Goal: Find specific page/section: Find specific page/section

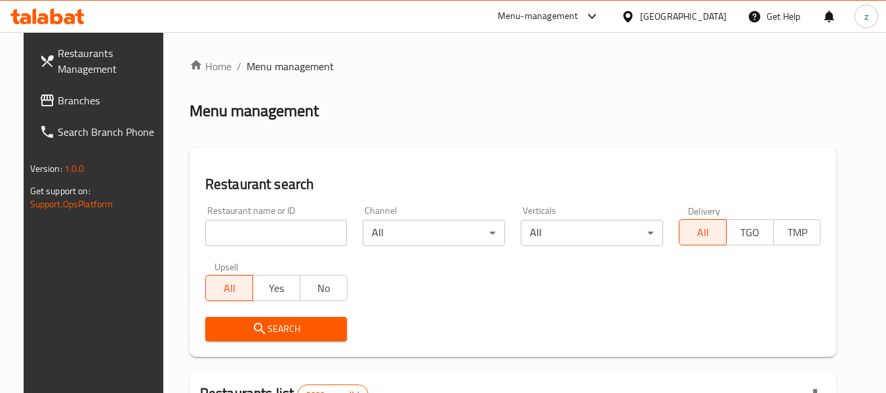
click at [724, 12] on div "Bahrain" at bounding box center [683, 16] width 87 height 14
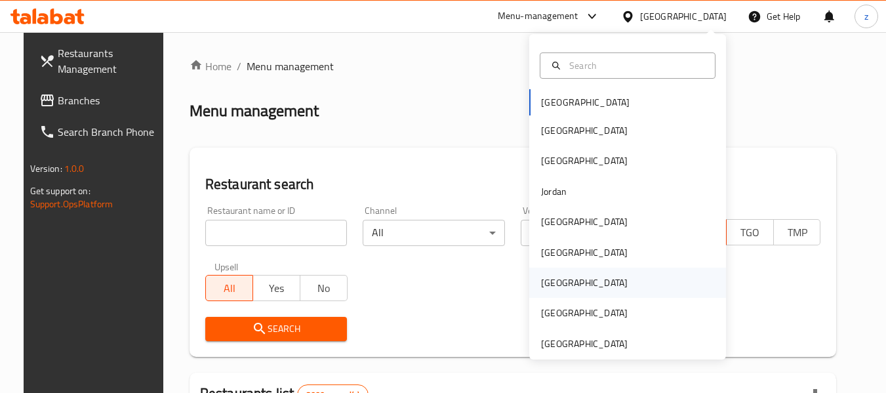
click at [562, 279] on div "Qatar" at bounding box center [585, 283] width 108 height 30
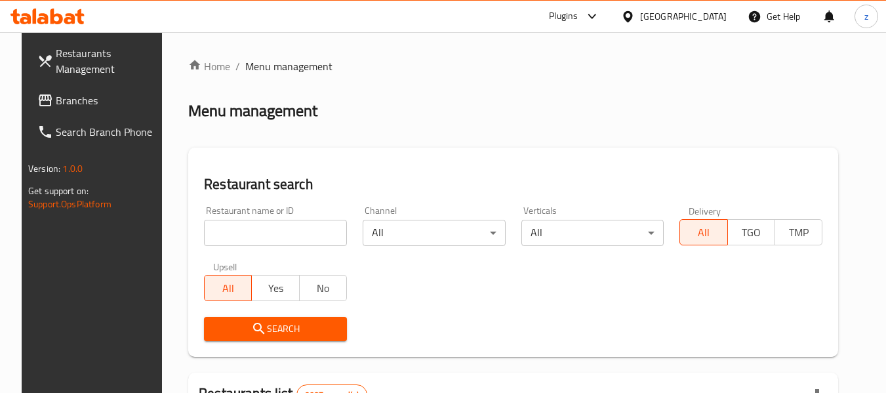
click at [60, 102] on span "Branches" at bounding box center [108, 100] width 104 height 16
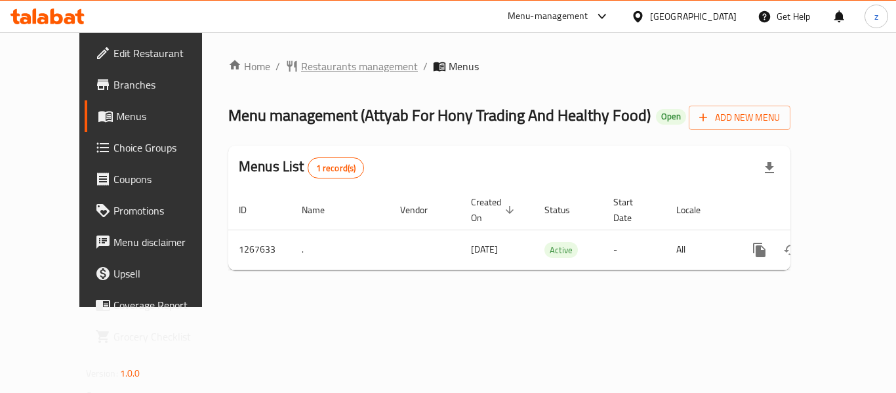
click at [301, 68] on span "Restaurants management" at bounding box center [359, 66] width 117 height 16
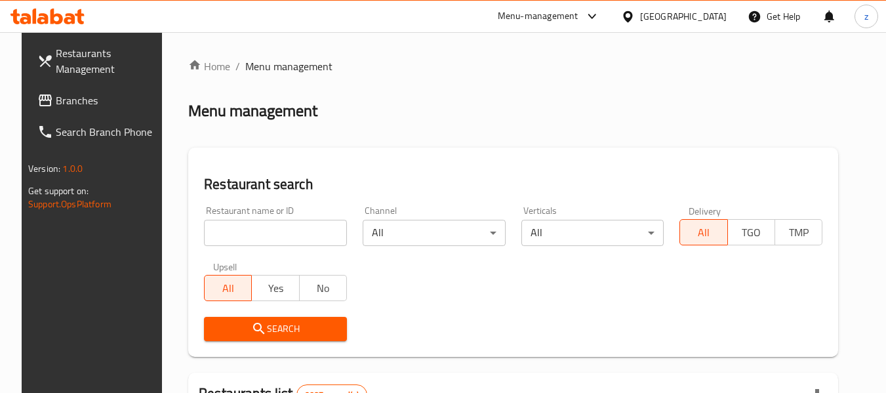
click at [255, 232] on input "search" at bounding box center [275, 233] width 143 height 26
paste input "687706"
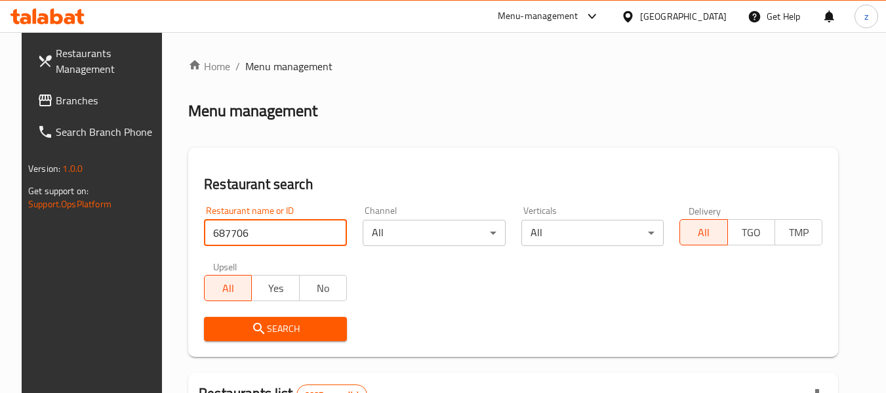
type input "687706"
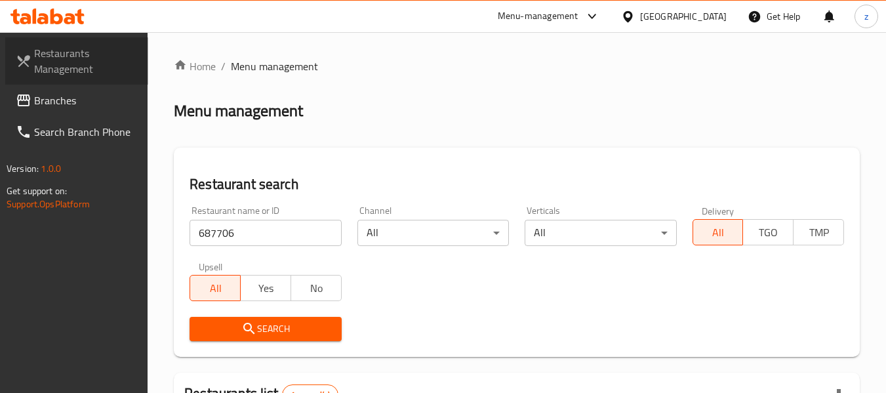
click at [64, 51] on span "Restaurants Management" at bounding box center [86, 60] width 104 height 31
